Goal: Find specific page/section: Find specific page/section

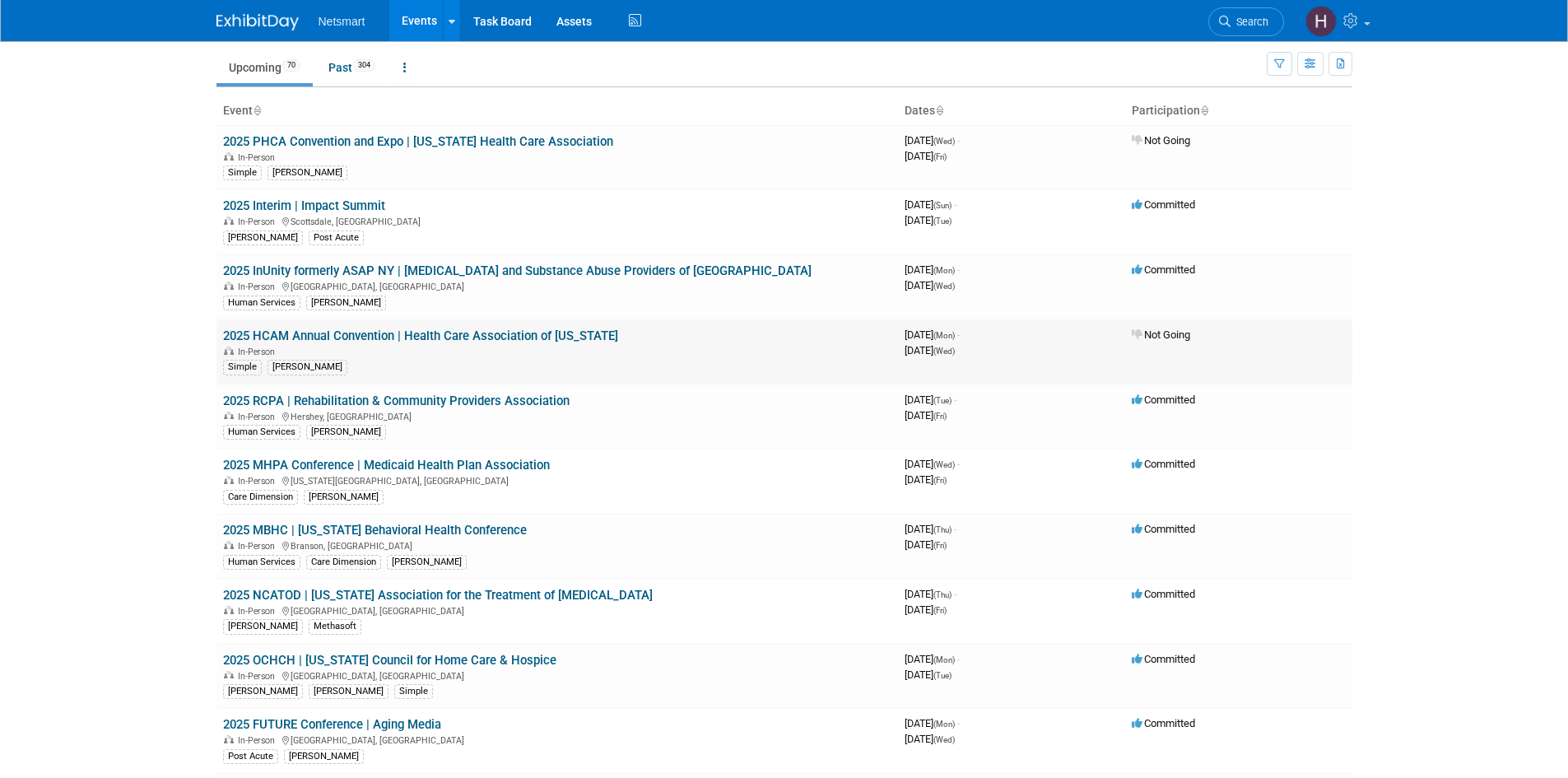
scroll to position [82, 0]
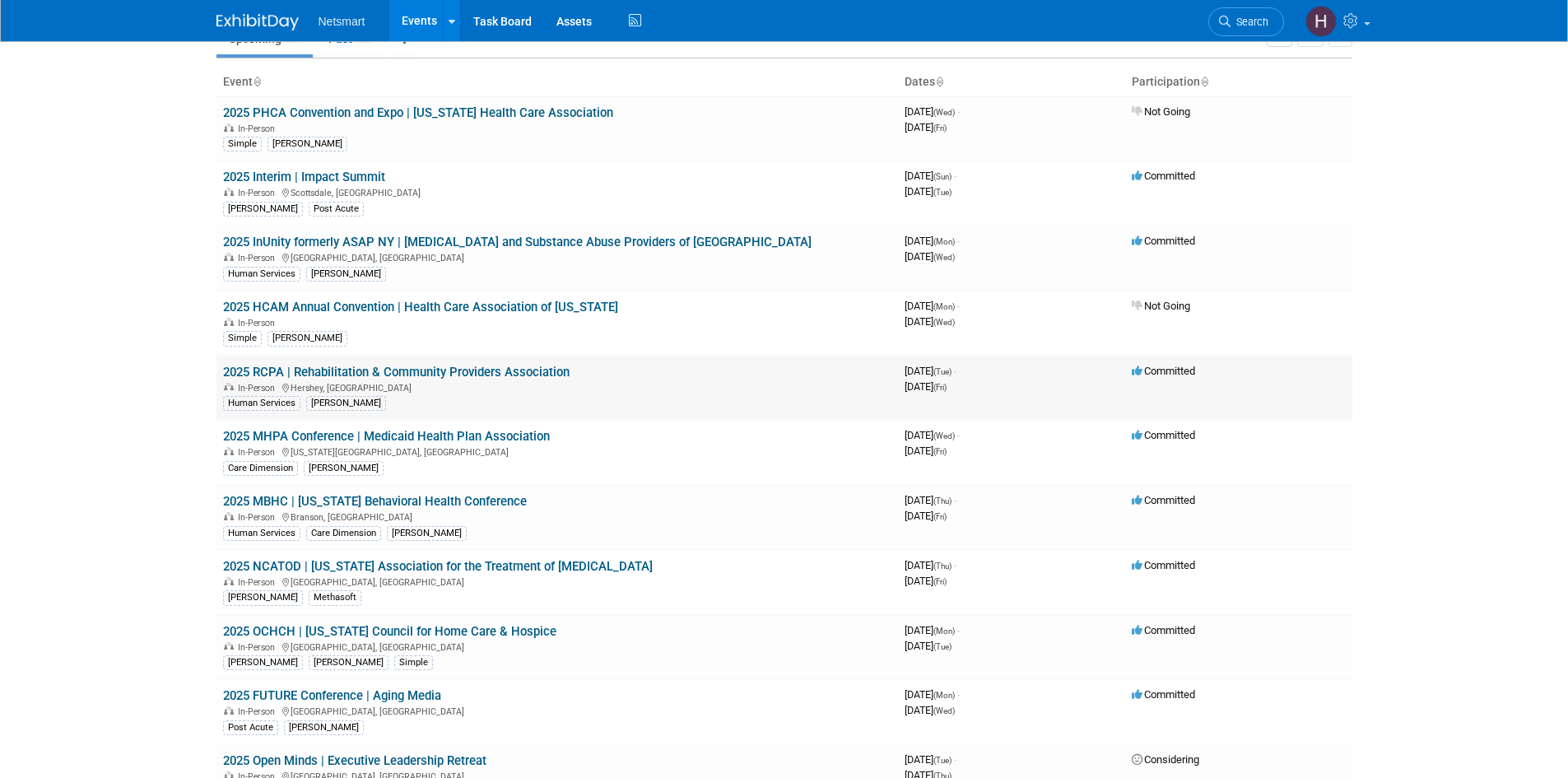
click at [383, 370] on link "2025 RCPA | Rehabilitation & Community Providers Association" at bounding box center [396, 372] width 346 height 15
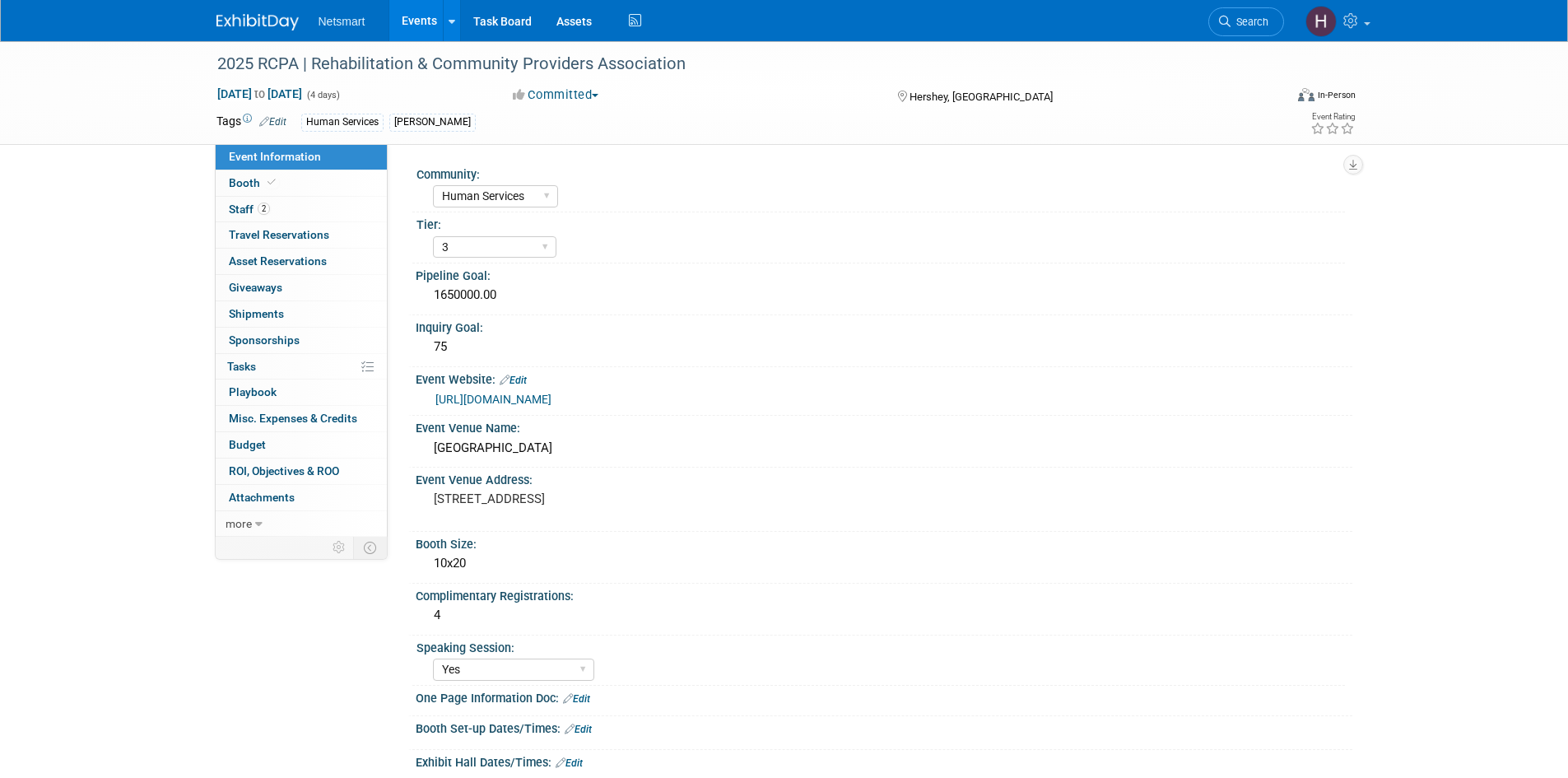
select select "Human Services"
select select "3"
select select "Yes"
click at [319, 210] on link "2 Staff 2" at bounding box center [301, 209] width 172 height 26
